Goal: Book appointment/travel/reservation

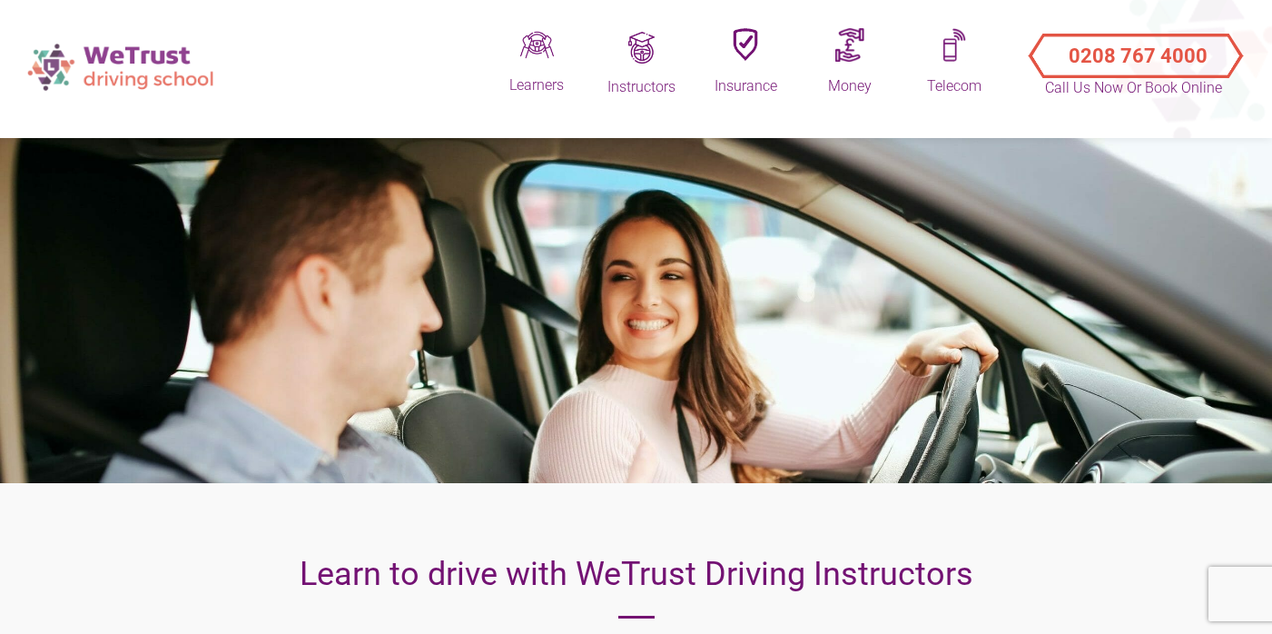
click at [110, 57] on img at bounding box center [122, 66] width 209 height 64
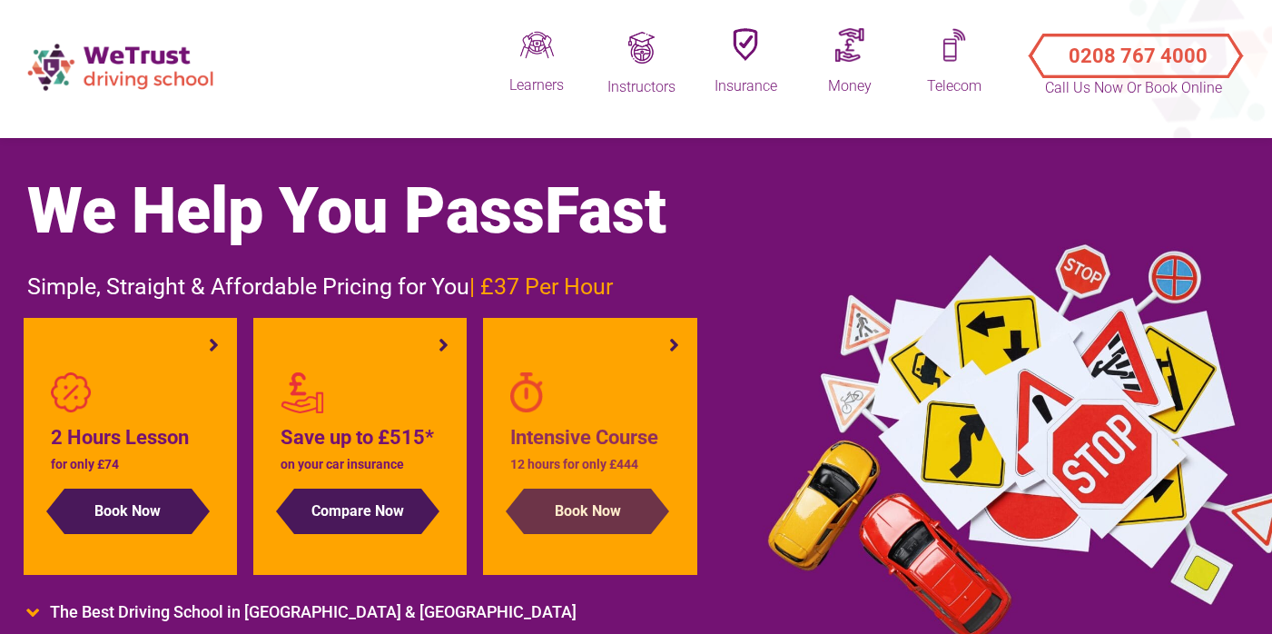
click at [613, 508] on button "Book Now" at bounding box center [587, 510] width 127 height 45
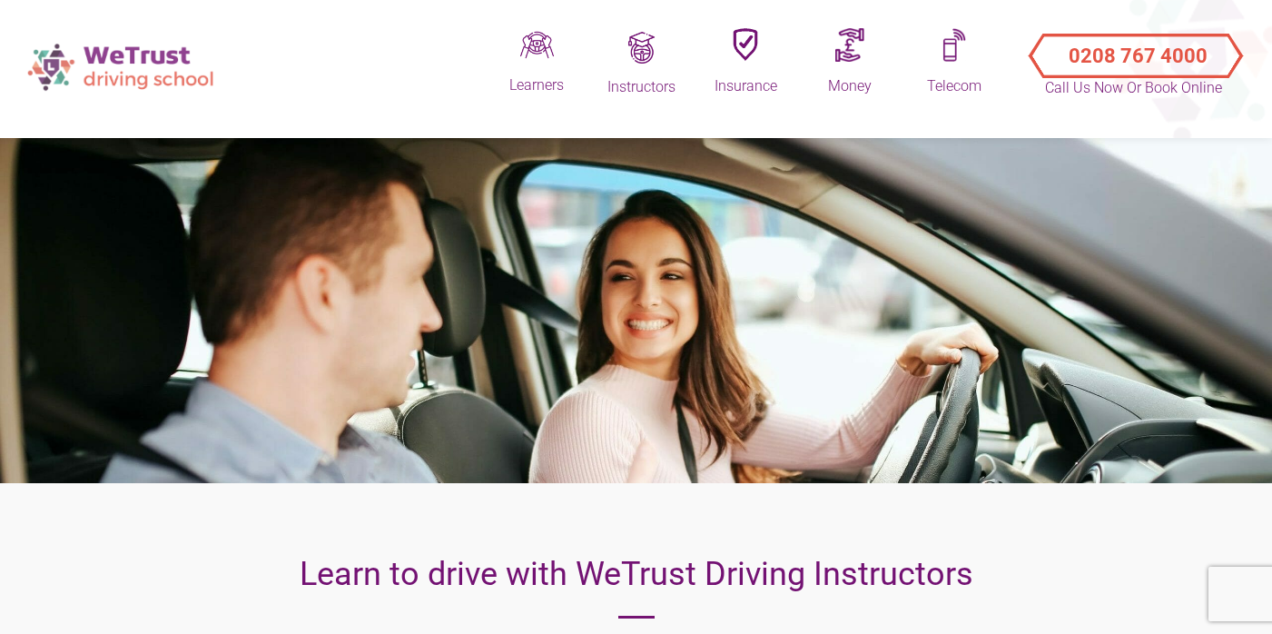
click at [138, 73] on img at bounding box center [122, 66] width 209 height 64
